Goal: Information Seeking & Learning: Find specific fact

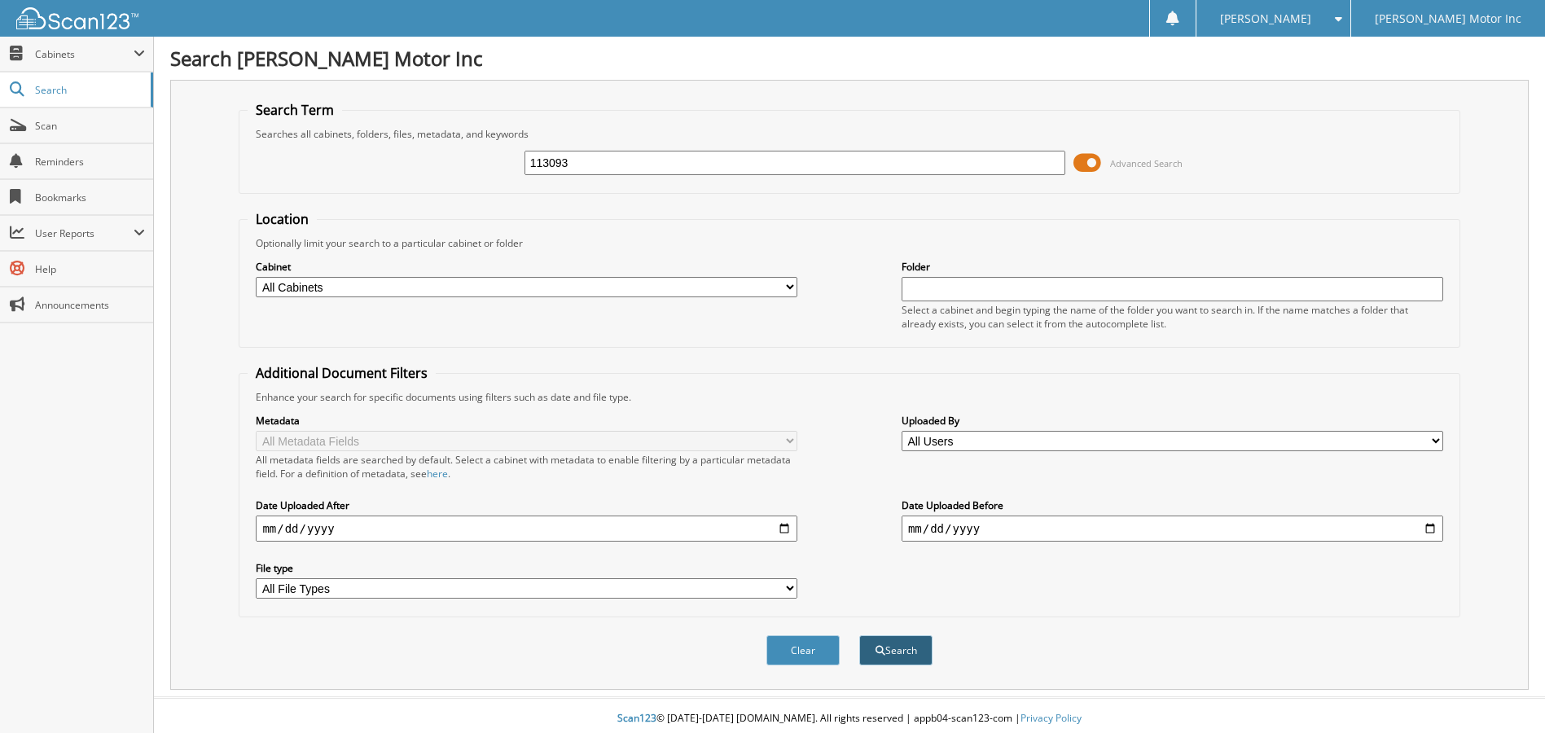
type input "113093"
click at [908, 655] on button "Search" at bounding box center [895, 650] width 73 height 30
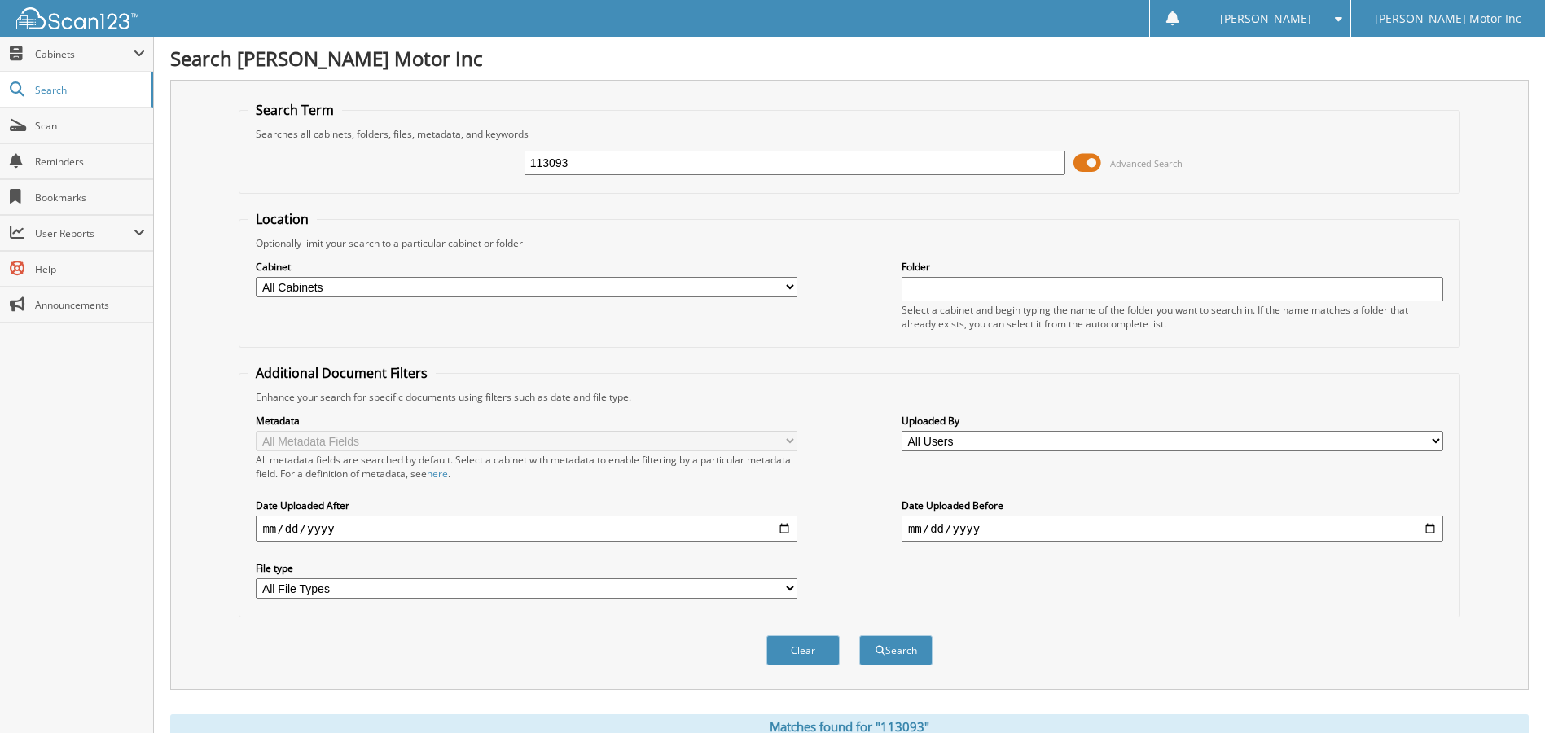
drag, startPoint x: 581, startPoint y: 164, endPoint x: 396, endPoint y: 158, distance: 185.8
click at [417, 164] on div "113093 Advanced Search" at bounding box center [849, 163] width 1203 height 44
type input "151259"
click at [919, 654] on button "Search" at bounding box center [895, 650] width 73 height 30
click at [1104, 156] on span "Advanced Search" at bounding box center [1127, 163] width 109 height 24
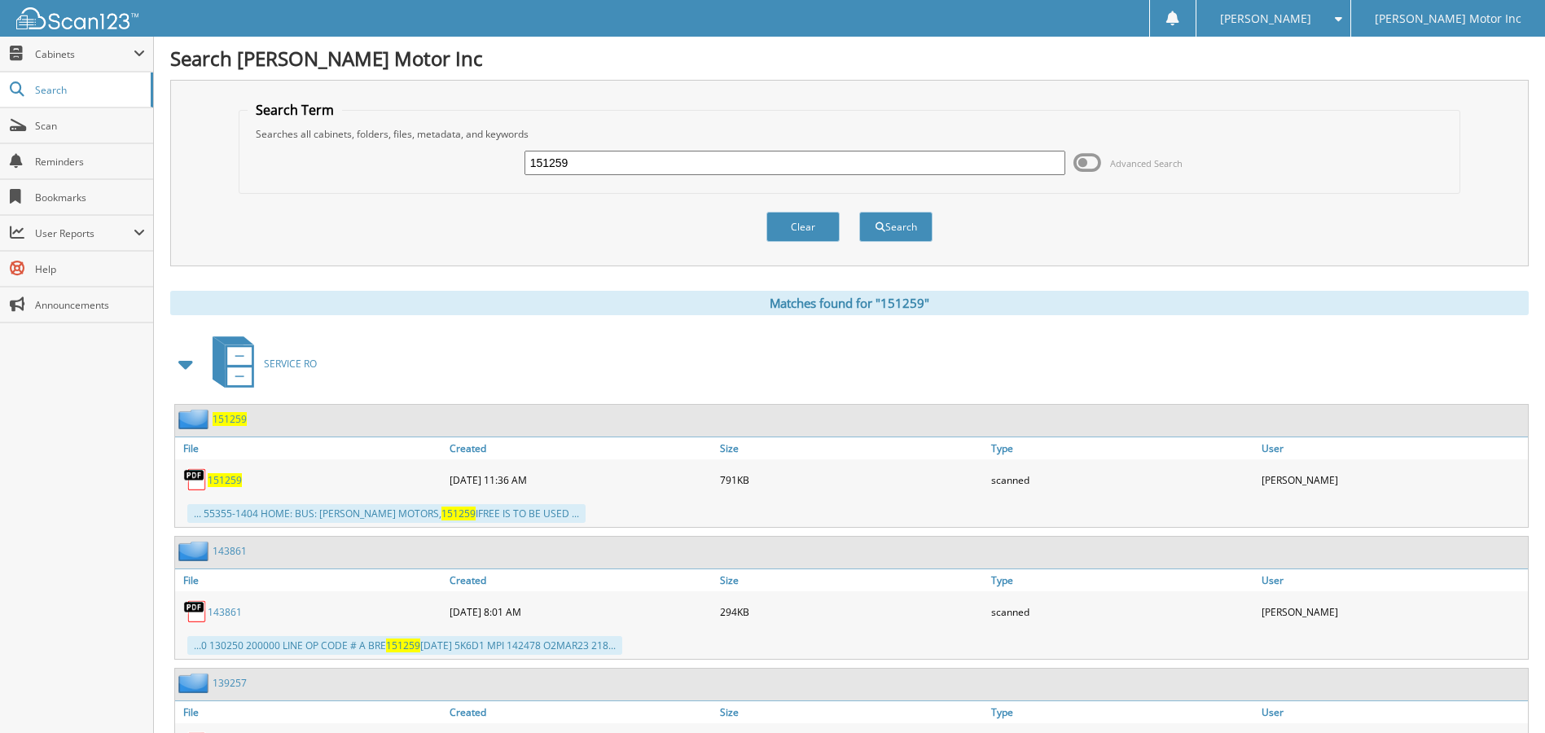
click at [228, 476] on span "151259" at bounding box center [225, 480] width 34 height 14
